Goal: Task Accomplishment & Management: Complete application form

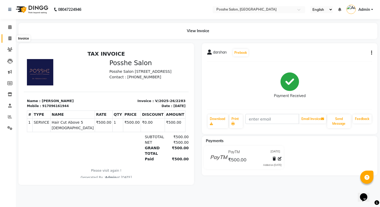
click at [11, 37] on icon at bounding box center [9, 38] width 3 height 4
select select "service"
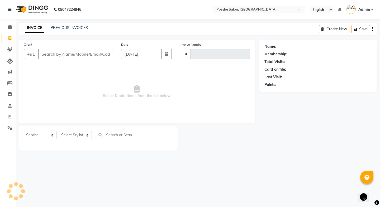
type input "2284"
select select "6052"
click at [78, 132] on select "Select Stylist [PERSON_NAME] Mali [PERSON_NAME] Posshe for products [PERSON_NAM…" at bounding box center [75, 135] width 33 height 8
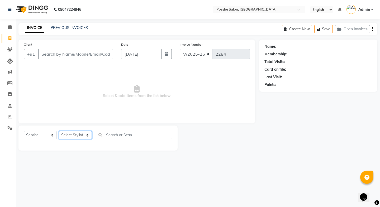
select select "84524"
click at [59, 131] on select "Select Stylist [PERSON_NAME] Mali [PERSON_NAME] Posshe for products [PERSON_NAM…" at bounding box center [75, 135] width 33 height 8
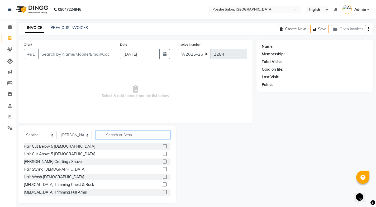
click at [122, 135] on input "text" at bounding box center [133, 135] width 75 height 8
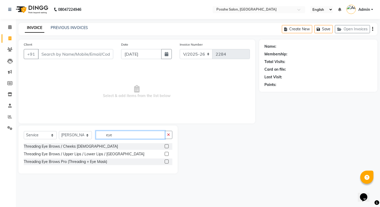
type input "eye"
click at [165, 153] on label at bounding box center [166, 154] width 4 height 4
click at [165, 153] on input "checkbox" at bounding box center [165, 153] width 3 height 3
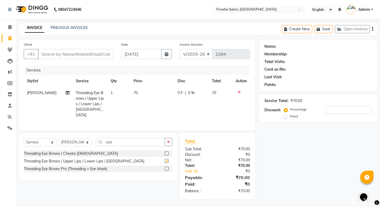
checkbox input "false"
click at [64, 56] on input "Client" at bounding box center [75, 54] width 75 height 10
type input "9"
type input "0"
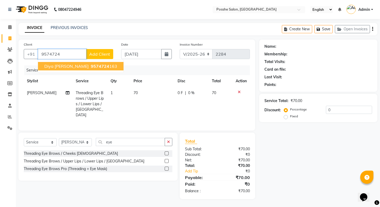
click at [91, 65] on span "9574724" at bounding box center [100, 66] width 18 height 5
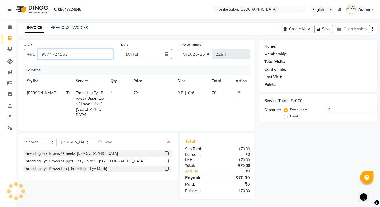
type input "9574724163"
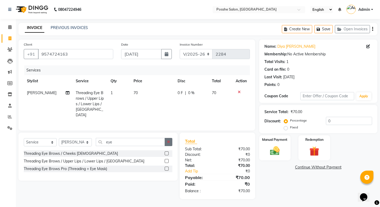
click at [169, 140] on icon "button" at bounding box center [168, 142] width 3 height 4
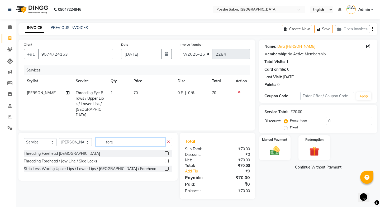
type input "fore"
click at [168, 159] on label at bounding box center [166, 161] width 4 height 4
click at [168, 159] on input "checkbox" at bounding box center [165, 160] width 3 height 3
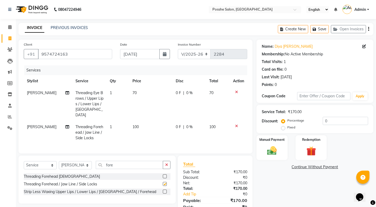
checkbox input "false"
click at [322, 120] on div "Percentage Fixed 0" at bounding box center [325, 124] width 86 height 14
click at [322, 121] on input "0" at bounding box center [344, 121] width 45 height 8
click at [323, 122] on input "0" at bounding box center [344, 121] width 45 height 8
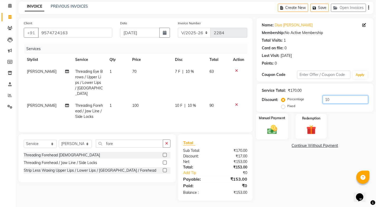
type input "10"
click at [271, 121] on div "Manual Payment" at bounding box center [271, 126] width 32 height 26
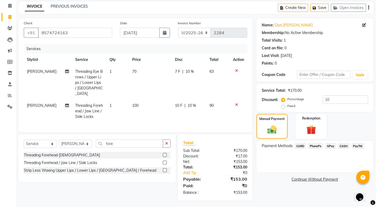
click at [346, 145] on span "CASH" at bounding box center [343, 146] width 11 height 6
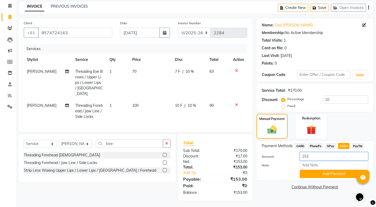
click at [329, 159] on input "153" at bounding box center [333, 156] width 68 height 8
type input "100"
click at [333, 172] on button "Add Payment" at bounding box center [333, 174] width 68 height 8
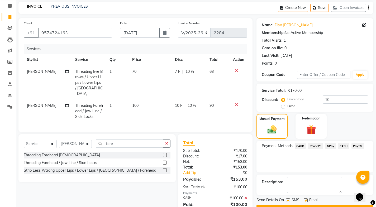
click at [356, 144] on span "PayTM" at bounding box center [357, 146] width 13 height 6
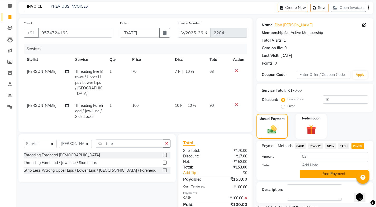
click at [327, 173] on button "Add Payment" at bounding box center [333, 174] width 68 height 8
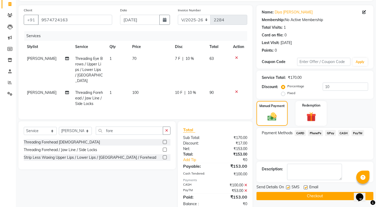
scroll to position [46, 0]
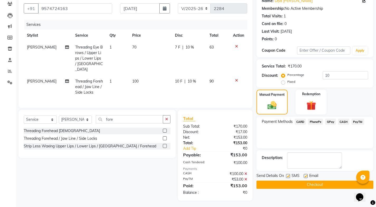
click at [305, 176] on label at bounding box center [305, 176] width 4 height 4
click at [305, 176] on input "checkbox" at bounding box center [304, 175] width 3 height 3
checkbox input "false"
click at [286, 176] on label at bounding box center [288, 176] width 4 height 4
click at [286, 176] on input "checkbox" at bounding box center [287, 175] width 3 height 3
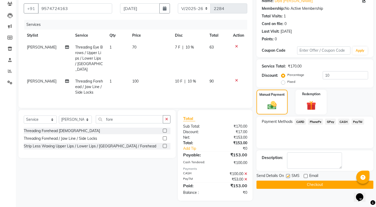
checkbox input "false"
click at [291, 183] on button "Checkout" at bounding box center [314, 185] width 117 height 8
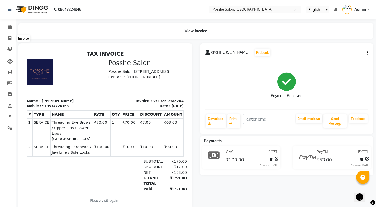
click at [12, 39] on span at bounding box center [9, 39] width 9 height 6
select select "service"
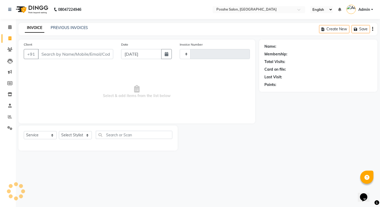
type input "2285"
select select "6052"
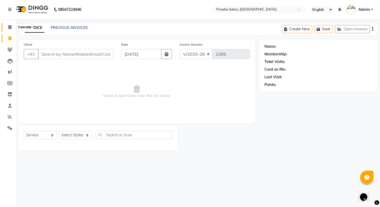
click at [11, 28] on icon at bounding box center [9, 27] width 3 height 4
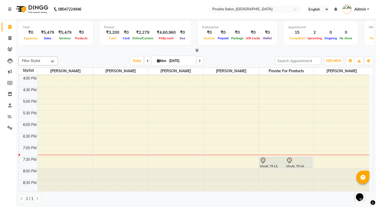
scroll to position [185, 0]
click at [9, 41] on span at bounding box center [9, 38] width 9 height 6
select select "service"
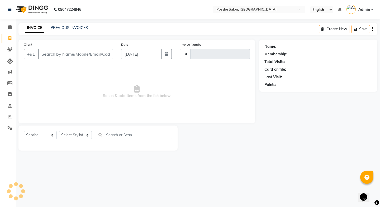
type input "2285"
select select "6052"
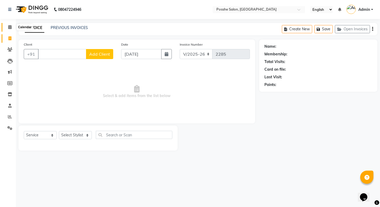
click at [12, 27] on icon at bounding box center [9, 27] width 3 height 4
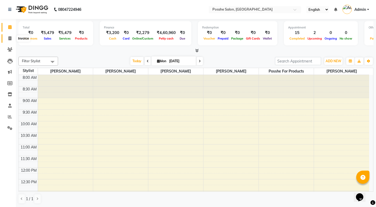
drag, startPoint x: 7, startPoint y: 38, endPoint x: 8, endPoint y: 35, distance: 3.5
click at [7, 38] on span at bounding box center [9, 39] width 9 height 6
select select "service"
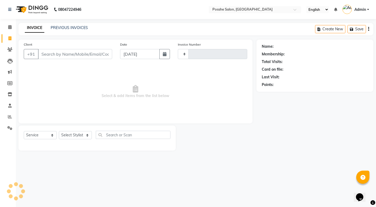
type input "2285"
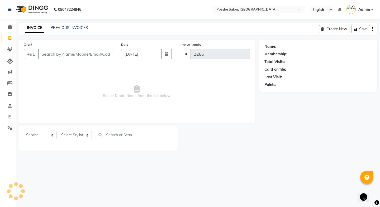
select select "6052"
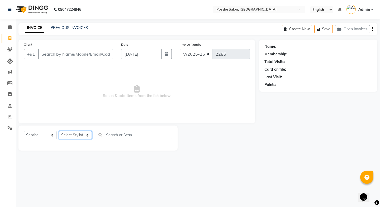
click at [69, 135] on select "Select Stylist [PERSON_NAME] Mali [PERSON_NAME] Posshe for products [PERSON_NAM…" at bounding box center [75, 135] width 33 height 8
select select "84524"
click at [59, 131] on select "Select Stylist [PERSON_NAME] Mali [PERSON_NAME] Posshe for products [PERSON_NAM…" at bounding box center [75, 135] width 33 height 8
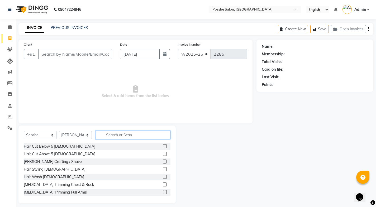
click at [106, 133] on input "text" at bounding box center [133, 135] width 75 height 8
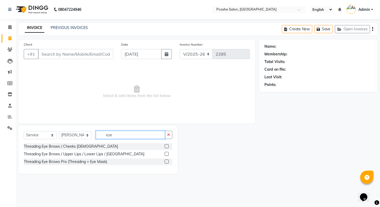
type input "eye"
click at [166, 152] on label at bounding box center [166, 154] width 4 height 4
click at [166, 152] on input "checkbox" at bounding box center [165, 153] width 3 height 3
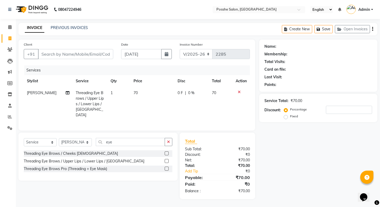
click at [166, 159] on label at bounding box center [166, 161] width 4 height 4
click at [166, 159] on input "checkbox" at bounding box center [165, 160] width 3 height 3
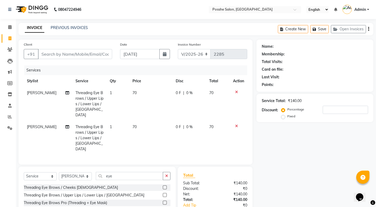
click at [165, 193] on label at bounding box center [165, 195] width 4 height 4
click at [165, 193] on input "checkbox" at bounding box center [164, 194] width 3 height 3
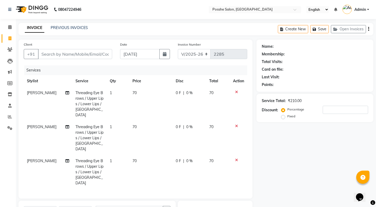
checkbox input "false"
click at [77, 54] on input "Client" at bounding box center [75, 54] width 74 height 10
type input "9"
type input "0"
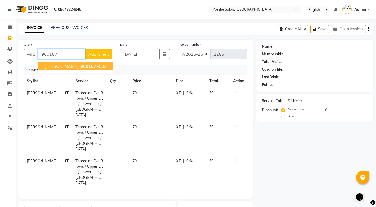
click at [62, 66] on span "[PERSON_NAME]" at bounding box center [61, 66] width 34 height 5
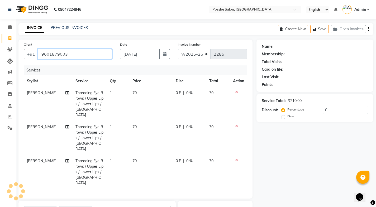
type input "9601879003"
select select "1: Object"
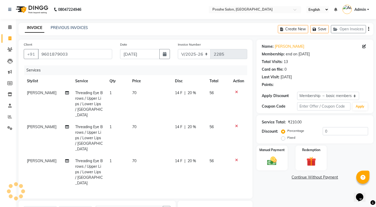
type input "20"
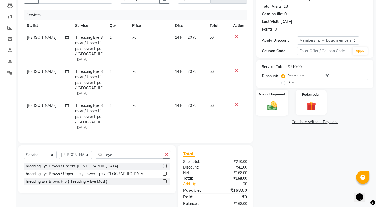
click at [267, 109] on img at bounding box center [272, 105] width 16 height 11
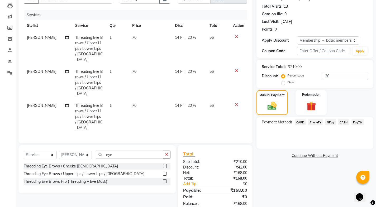
click at [345, 121] on span "CASH" at bounding box center [343, 122] width 11 height 6
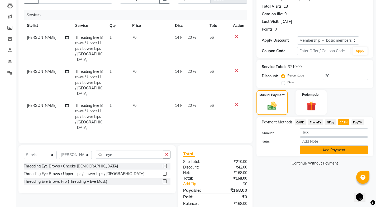
click at [327, 150] on button "Add Payment" at bounding box center [333, 150] width 68 height 8
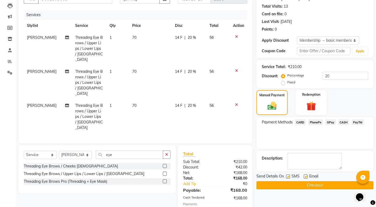
click at [305, 177] on label at bounding box center [305, 176] width 4 height 4
click at [305, 177] on input "checkbox" at bounding box center [304, 176] width 3 height 3
checkbox input "false"
click at [287, 177] on label at bounding box center [288, 176] width 4 height 4
click at [287, 177] on input "checkbox" at bounding box center [287, 176] width 3 height 3
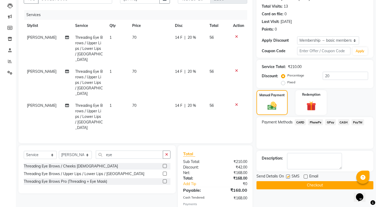
checkbox input "false"
click at [288, 182] on button "Checkout" at bounding box center [314, 185] width 117 height 8
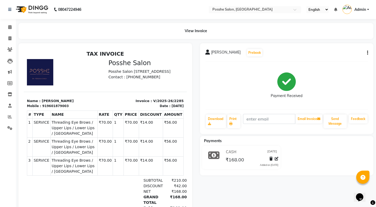
click at [7, 43] on li "Invoice" at bounding box center [8, 38] width 16 height 11
click at [11, 40] on span at bounding box center [9, 39] width 9 height 6
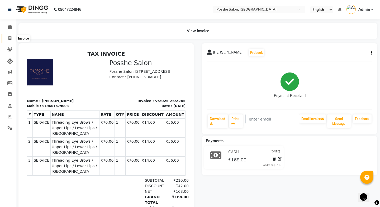
select select "6052"
select select "service"
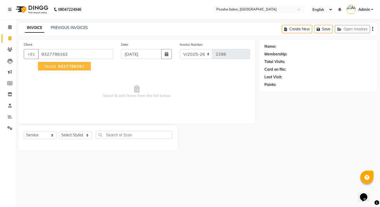
type input "9327786162"
click at [11, 26] on icon at bounding box center [9, 27] width 3 height 4
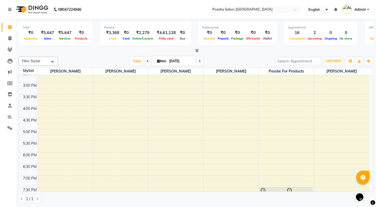
scroll to position [185, 0]
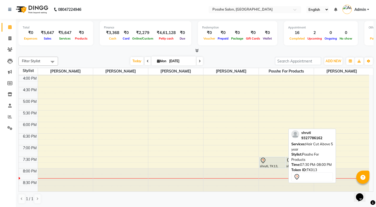
click at [272, 165] on div "shruti, TK13, 07:30 PM-08:00 PM, Hair Cut Above 5 year" at bounding box center [272, 162] width 26 height 11
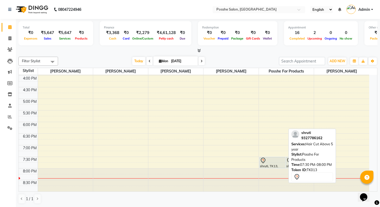
select select "7"
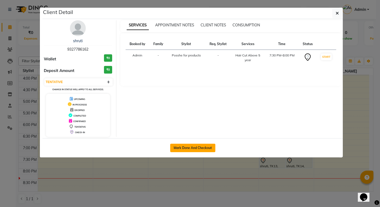
click at [197, 148] on button "Mark Done And Checkout" at bounding box center [192, 148] width 45 height 8
select select "6052"
select select "service"
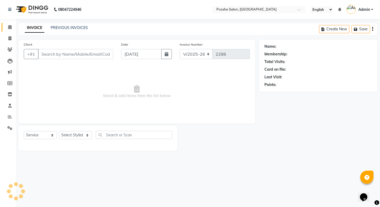
type input "9327786162"
select select "43736"
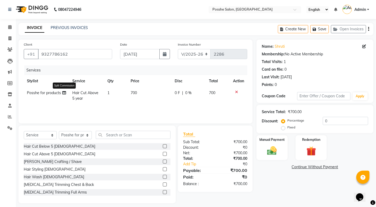
click at [66, 93] on icon at bounding box center [64, 93] width 4 height 4
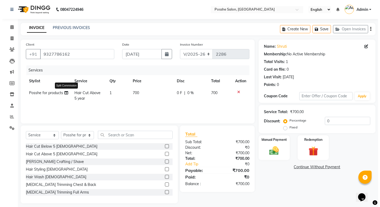
select select "43736"
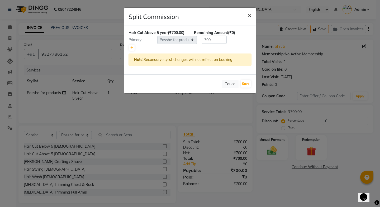
click at [248, 13] on span "×" at bounding box center [249, 15] width 4 height 8
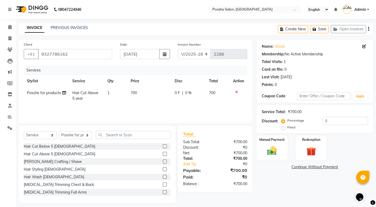
click at [49, 92] on span "Posshe for products" at bounding box center [44, 92] width 34 height 5
select select "43736"
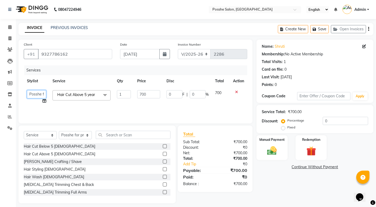
click at [33, 95] on select "[PERSON_NAME] Kajal Mali [PERSON_NAME] Posshe for products [PERSON_NAME] [PERSO…" at bounding box center [36, 94] width 19 height 8
click at [71, 136] on select "Select Stylist [PERSON_NAME] Mali [PERSON_NAME] Posshe for products [PERSON_NAM…" at bounding box center [75, 135] width 33 height 8
select select "43693"
click at [59, 131] on select "Select Stylist [PERSON_NAME] Mali [PERSON_NAME] Posshe for products [PERSON_NAM…" at bounding box center [75, 135] width 33 height 8
click at [141, 135] on input "text" at bounding box center [133, 135] width 75 height 8
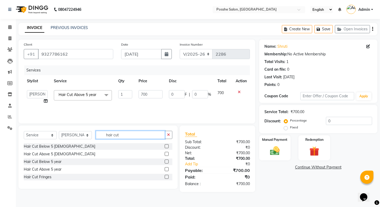
type input "hair cut"
click at [166, 168] on label at bounding box center [166, 169] width 4 height 4
click at [166, 168] on input "checkbox" at bounding box center [165, 169] width 3 height 3
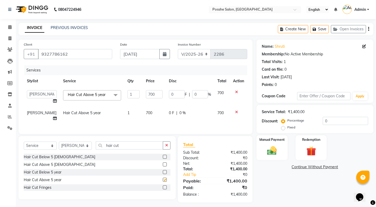
checkbox input "false"
click at [82, 150] on select "Select Stylist [PERSON_NAME] Mali [PERSON_NAME] Posshe for products [PERSON_NAM…" at bounding box center [75, 146] width 33 height 8
select select "84524"
click at [59, 145] on select "Select Stylist [PERSON_NAME] Mali [PERSON_NAME] Posshe for products [PERSON_NAM…" at bounding box center [75, 146] width 33 height 8
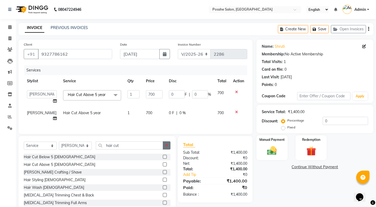
click at [164, 149] on button "button" at bounding box center [167, 145] width 8 height 8
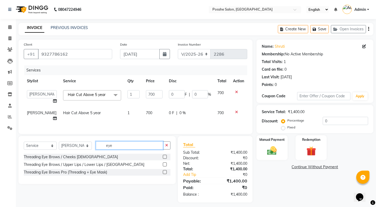
type input "eye"
click at [166, 166] on label at bounding box center [165, 164] width 4 height 4
click at [166, 166] on input "checkbox" at bounding box center [164, 164] width 3 height 3
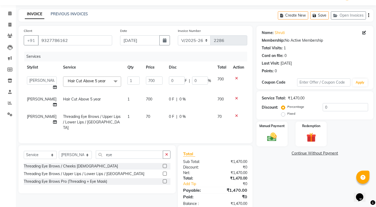
scroll to position [25, 0]
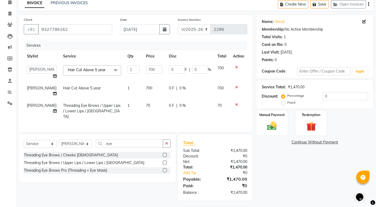
click at [166, 161] on label at bounding box center [165, 163] width 4 height 4
click at [166, 161] on input "checkbox" at bounding box center [164, 162] width 3 height 3
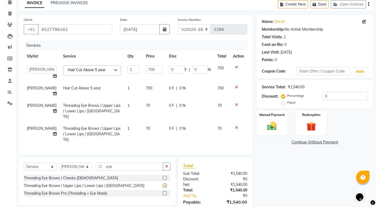
checkbox input "false"
click at [267, 123] on img at bounding box center [272, 125] width 16 height 11
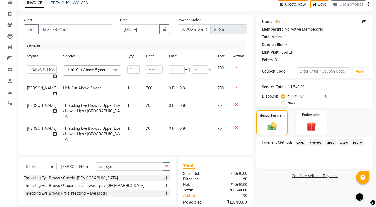
click at [341, 142] on span "CASH" at bounding box center [343, 142] width 11 height 6
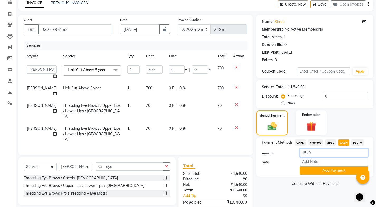
click at [328, 154] on input "1540" at bounding box center [333, 153] width 68 height 8
type input "1"
type input "500"
click at [331, 171] on button "Add Payment" at bounding box center [333, 170] width 68 height 8
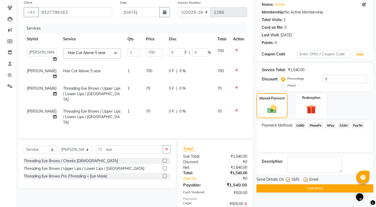
scroll to position [61, 0]
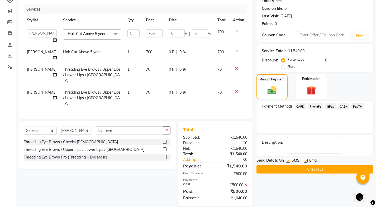
click at [352, 107] on span "PayTM" at bounding box center [357, 106] width 13 height 6
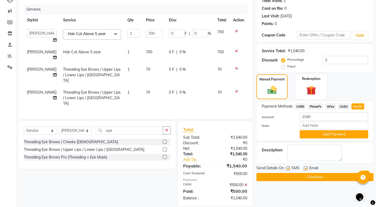
click at [305, 168] on label at bounding box center [305, 168] width 4 height 4
click at [305, 168] on input "checkbox" at bounding box center [304, 168] width 3 height 3
checkbox input "false"
click at [318, 178] on button "Checkout" at bounding box center [314, 177] width 117 height 8
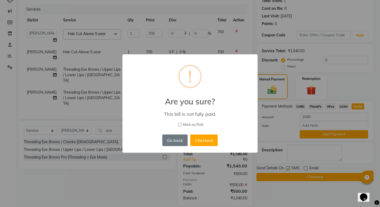
drag, startPoint x: 179, startPoint y: 124, endPoint x: 187, endPoint y: 145, distance: 22.4
click at [179, 125] on input "Mark as Paid" at bounding box center [179, 124] width 3 height 3
checkbox input "true"
click at [173, 141] on button "Go back" at bounding box center [174, 140] width 25 height 12
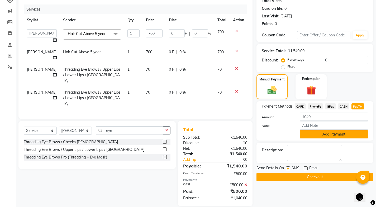
click at [312, 133] on button "Add Payment" at bounding box center [333, 134] width 68 height 8
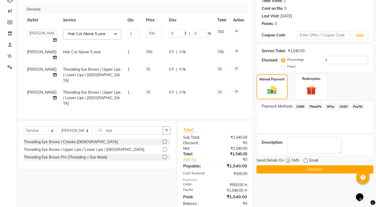
click at [309, 168] on button "Checkout" at bounding box center [314, 169] width 117 height 8
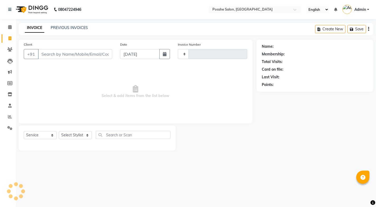
select select "service"
type input "2285"
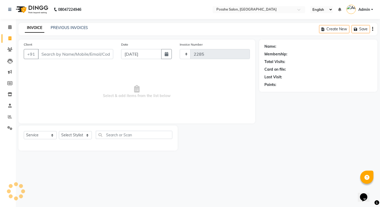
select select "6052"
